Goal: Task Accomplishment & Management: Use online tool/utility

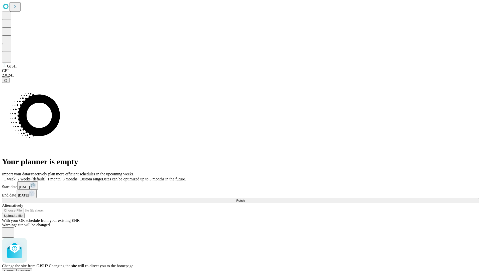
click at [30, 269] on span "Confirm" at bounding box center [25, 271] width 12 height 4
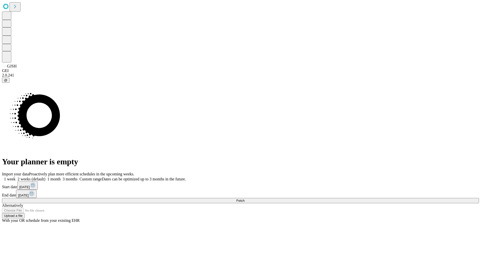
click at [16, 177] on label "1 week" at bounding box center [9, 179] width 14 height 4
click at [245, 199] on span "Fetch" at bounding box center [240, 201] width 8 height 4
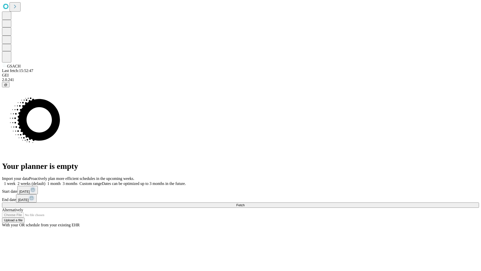
click at [16, 181] on label "1 week" at bounding box center [9, 183] width 14 height 4
click at [245, 203] on span "Fetch" at bounding box center [240, 205] width 8 height 4
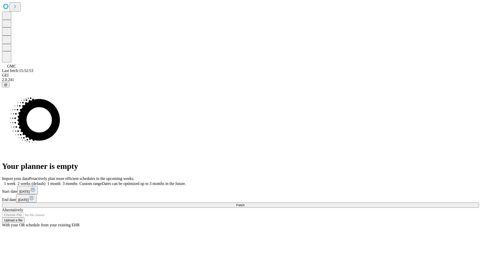
click at [245, 203] on span "Fetch" at bounding box center [240, 205] width 8 height 4
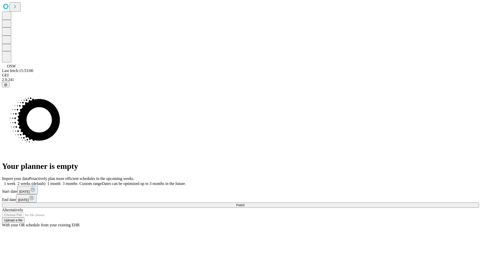
click at [16, 181] on label "1 week" at bounding box center [9, 183] width 14 height 4
click at [245, 203] on span "Fetch" at bounding box center [240, 205] width 8 height 4
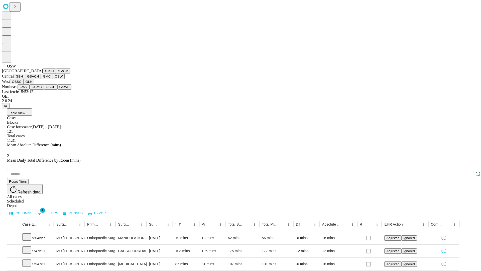
click at [24, 84] on button "OSSC" at bounding box center [17, 81] width 14 height 5
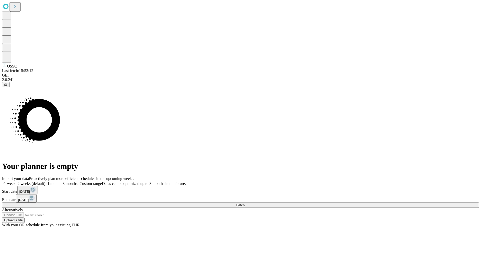
click at [16, 181] on label "1 week" at bounding box center [9, 183] width 14 height 4
click at [245, 203] on span "Fetch" at bounding box center [240, 205] width 8 height 4
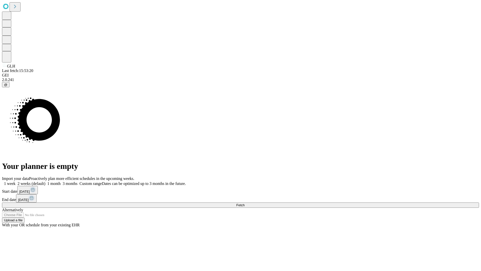
click at [16, 181] on label "1 week" at bounding box center [9, 183] width 14 height 4
click at [245, 203] on span "Fetch" at bounding box center [240, 205] width 8 height 4
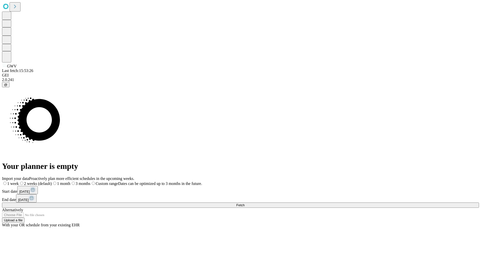
click at [19, 181] on label "1 week" at bounding box center [10, 183] width 17 height 4
click at [245, 203] on span "Fetch" at bounding box center [240, 205] width 8 height 4
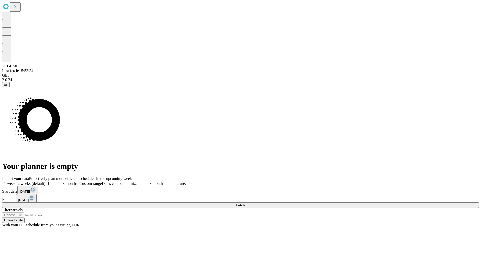
click at [16, 181] on label "1 week" at bounding box center [9, 183] width 14 height 4
click at [245, 203] on span "Fetch" at bounding box center [240, 205] width 8 height 4
click at [16, 181] on label "1 week" at bounding box center [9, 183] width 14 height 4
click at [245, 203] on span "Fetch" at bounding box center [240, 205] width 8 height 4
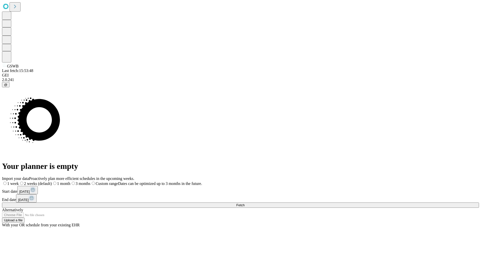
click at [19, 181] on label "1 week" at bounding box center [10, 183] width 17 height 4
click at [245, 203] on span "Fetch" at bounding box center [240, 205] width 8 height 4
